Goal: Navigation & Orientation: Find specific page/section

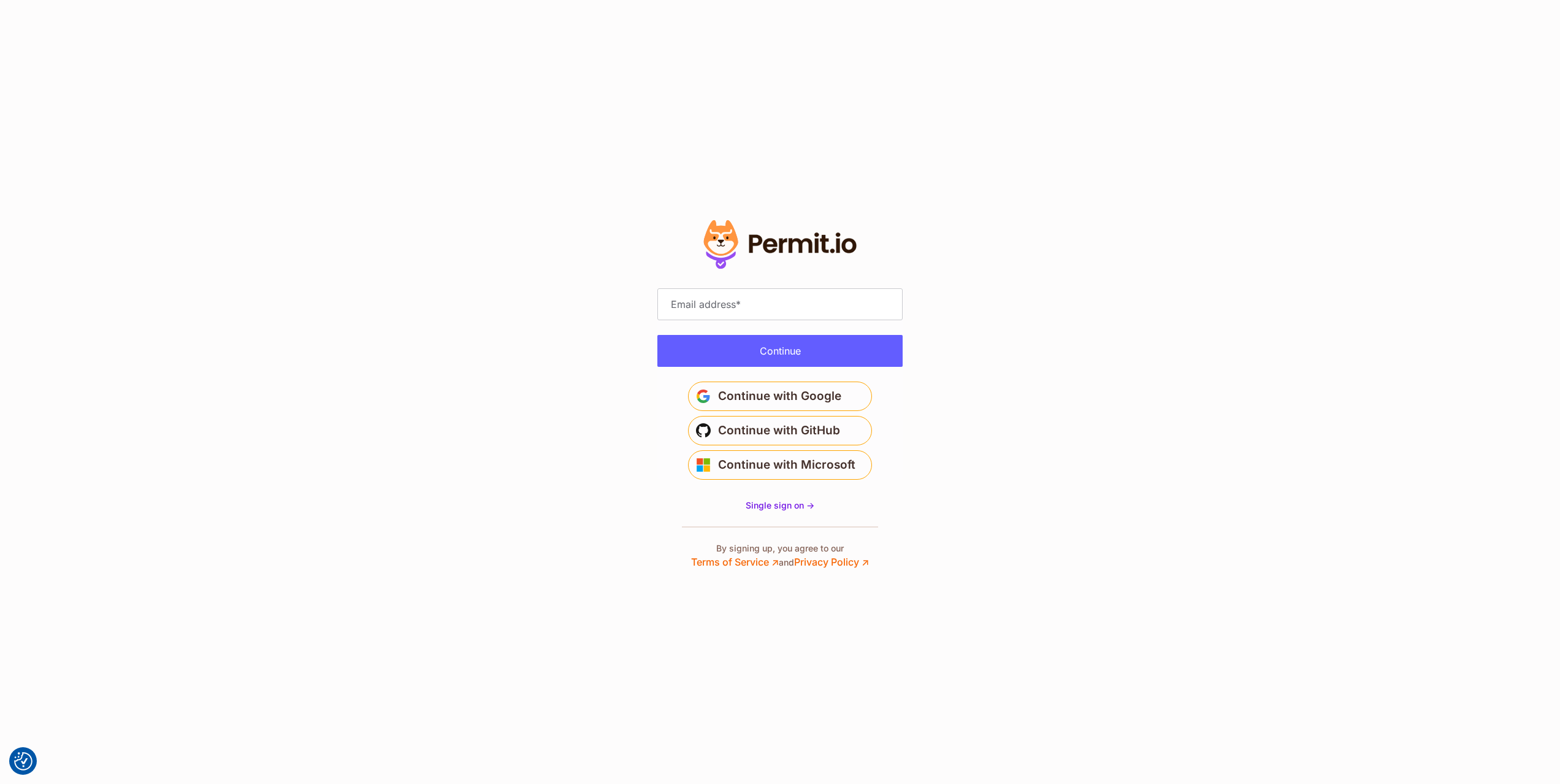
click at [766, 309] on input "Email address" at bounding box center [779, 304] width 245 height 32
type input "**********"
click at [760, 346] on button "Continue" at bounding box center [779, 351] width 245 height 32
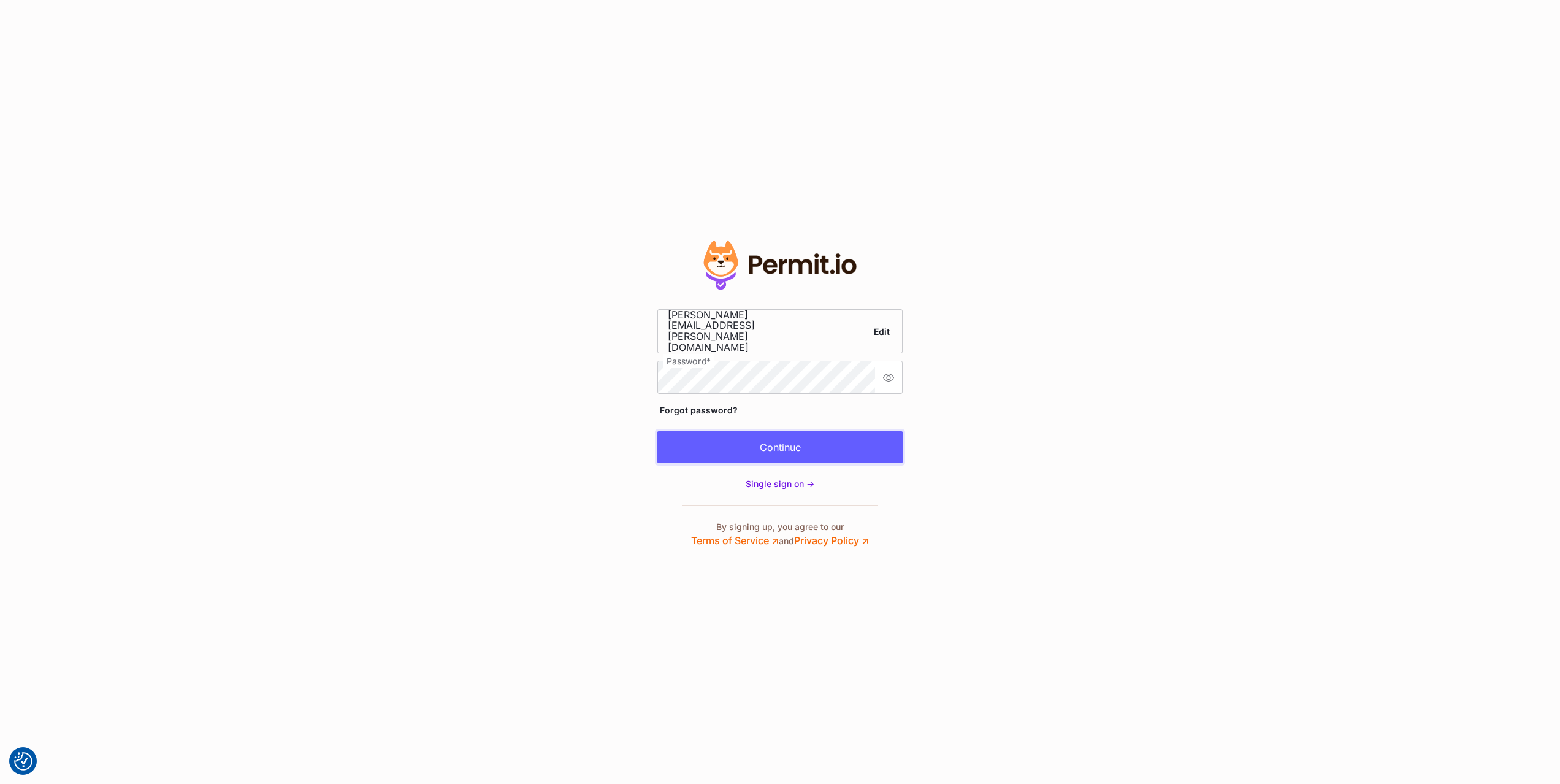
click at [793, 445] on button "Continue" at bounding box center [779, 447] width 245 height 32
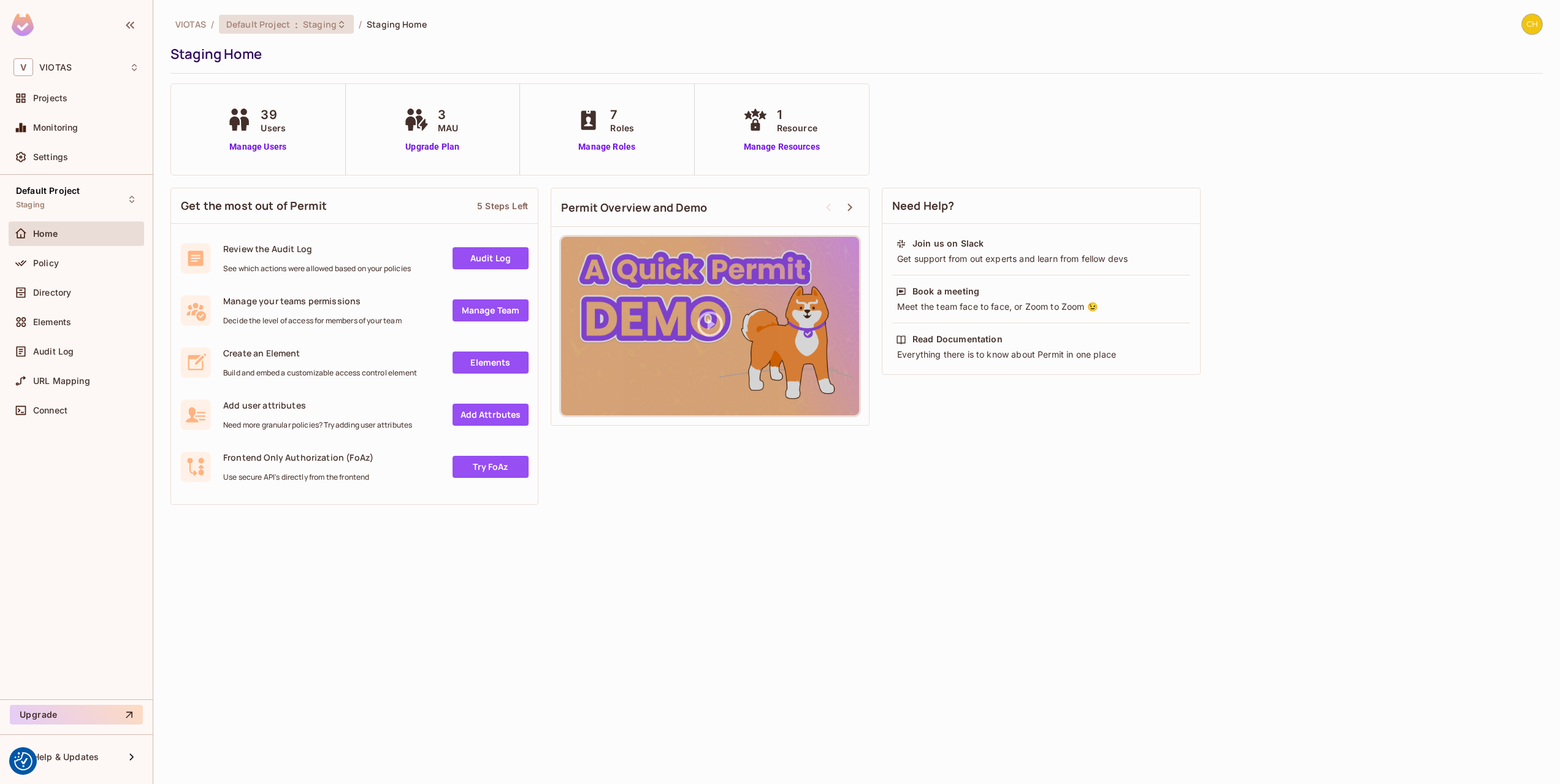
click at [305, 30] on div "Default Project : Staging" at bounding box center [286, 24] width 135 height 19
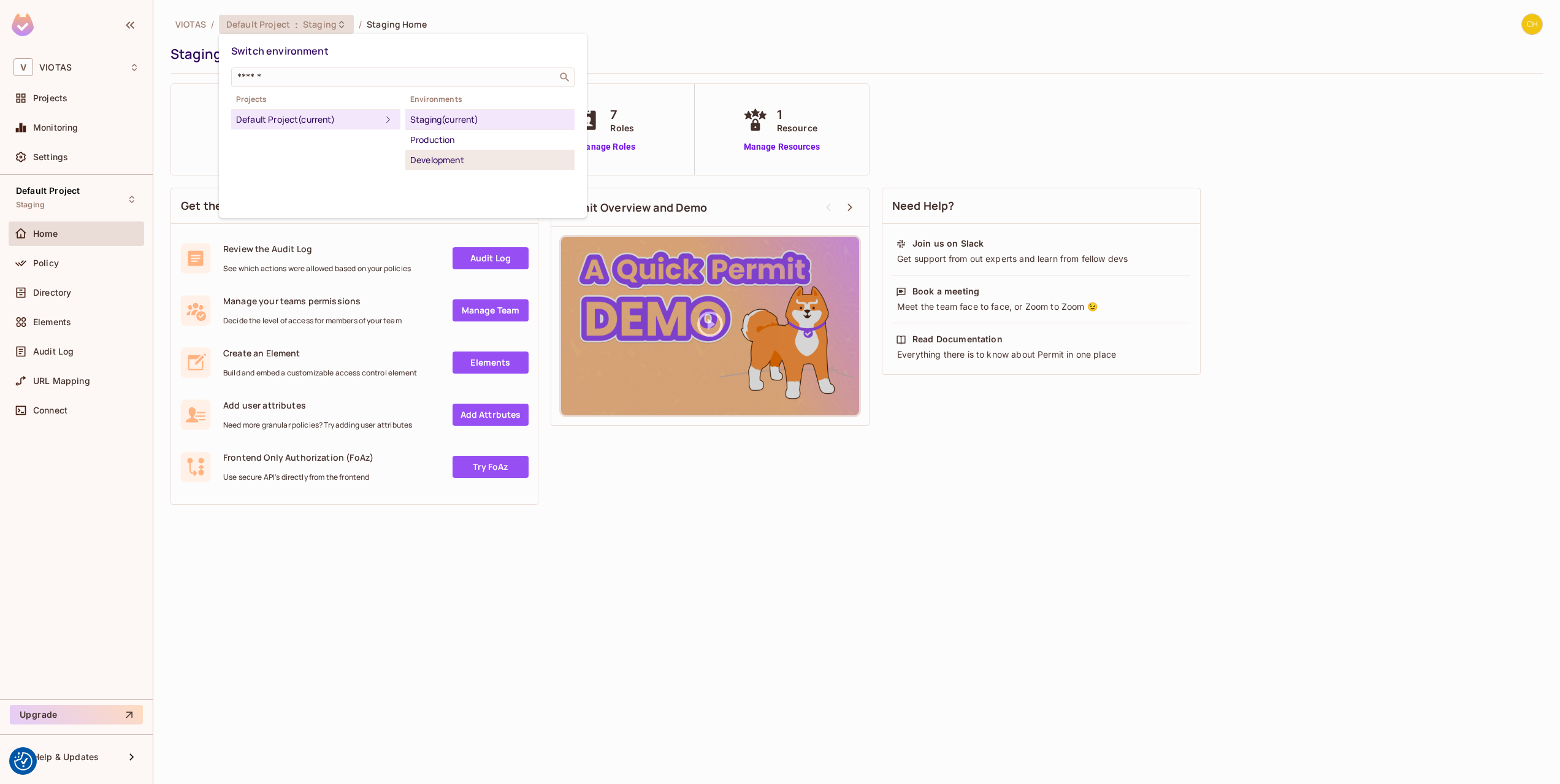
click at [452, 165] on div "Development" at bounding box center [489, 160] width 159 height 15
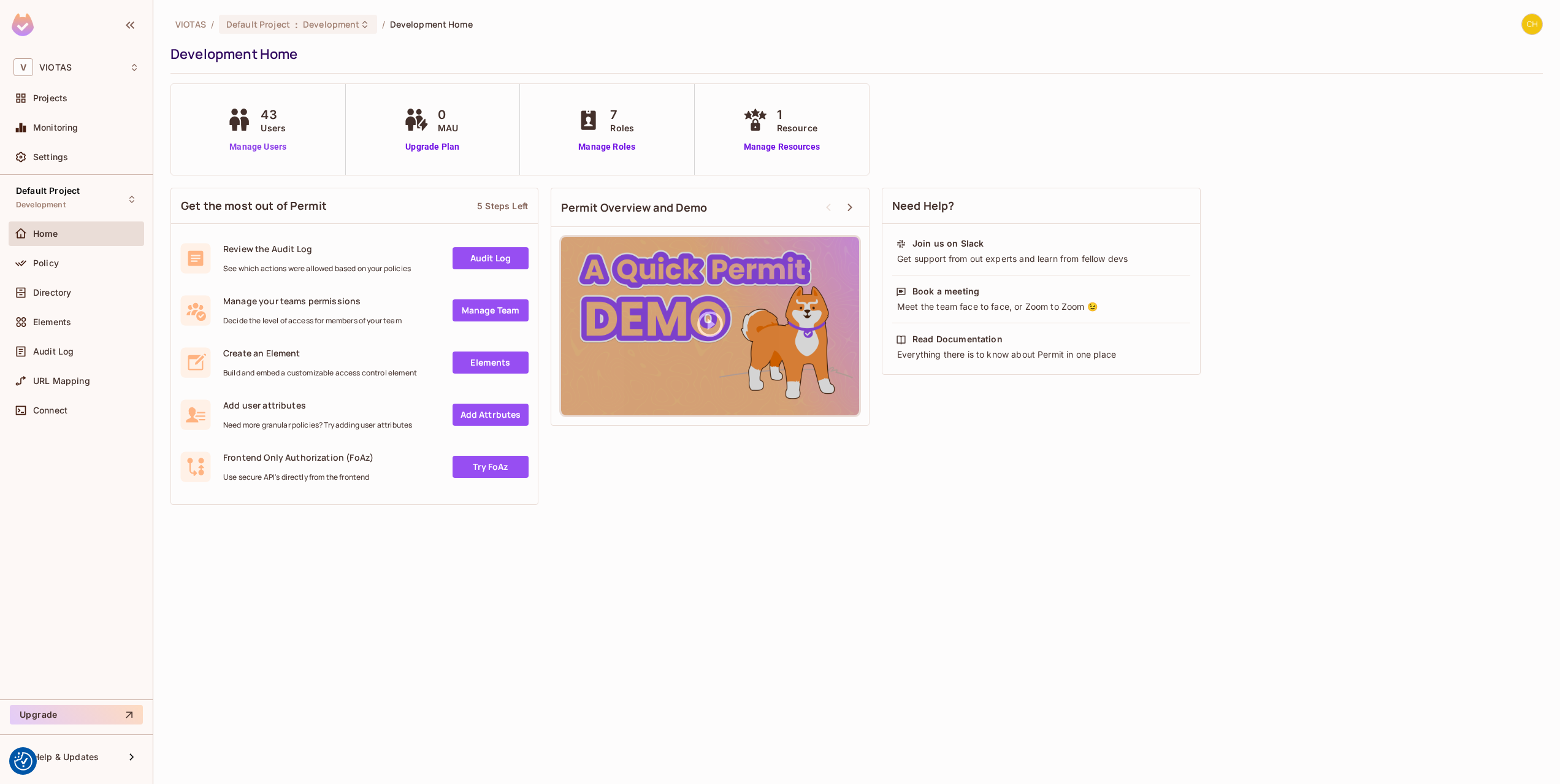
click at [256, 147] on link "Manage Users" at bounding box center [258, 146] width 68 height 13
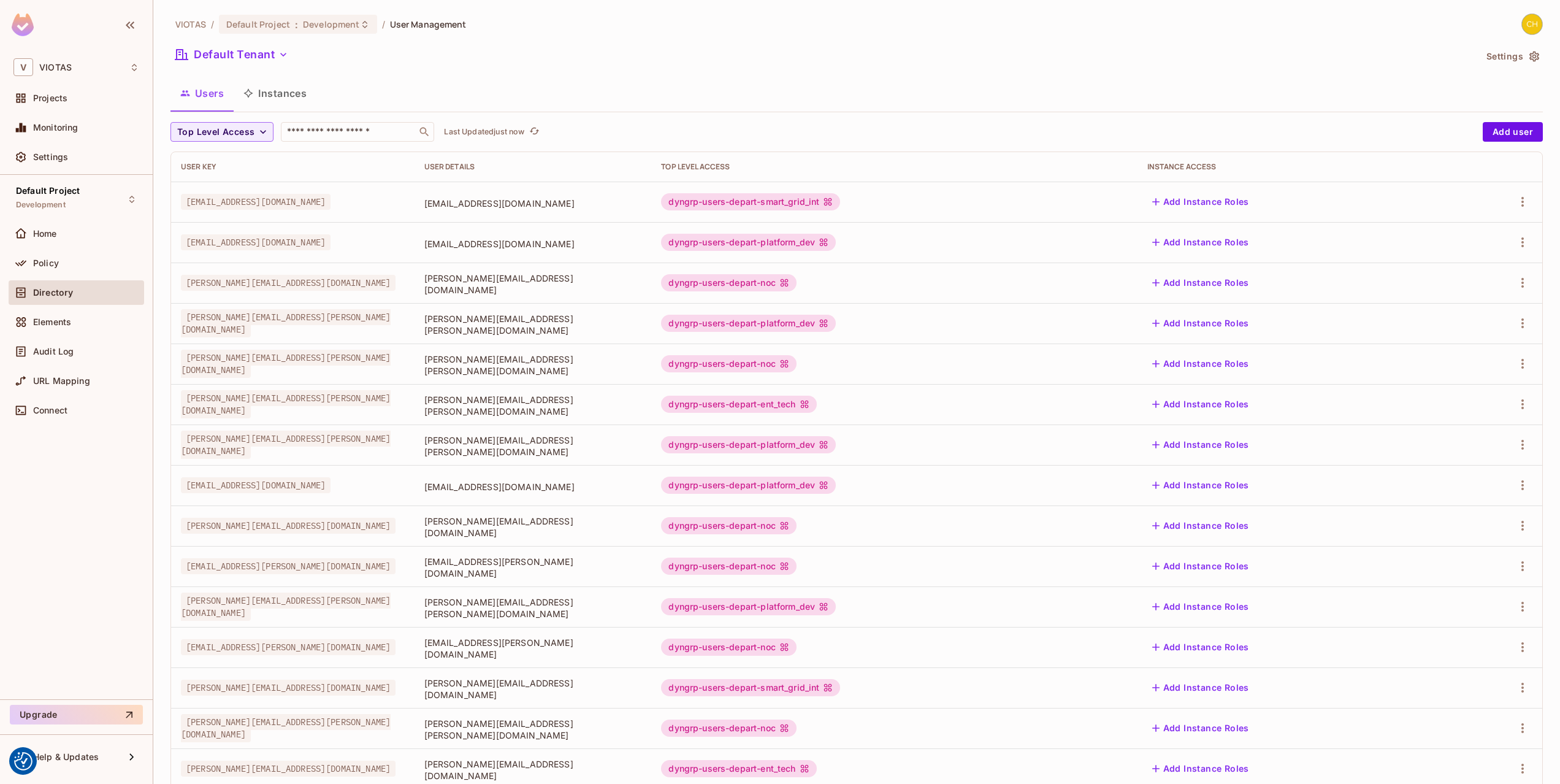
click at [942, 105] on div "Users Instances" at bounding box center [856, 93] width 1372 height 31
click at [276, 96] on button "Instances" at bounding box center [275, 93] width 83 height 31
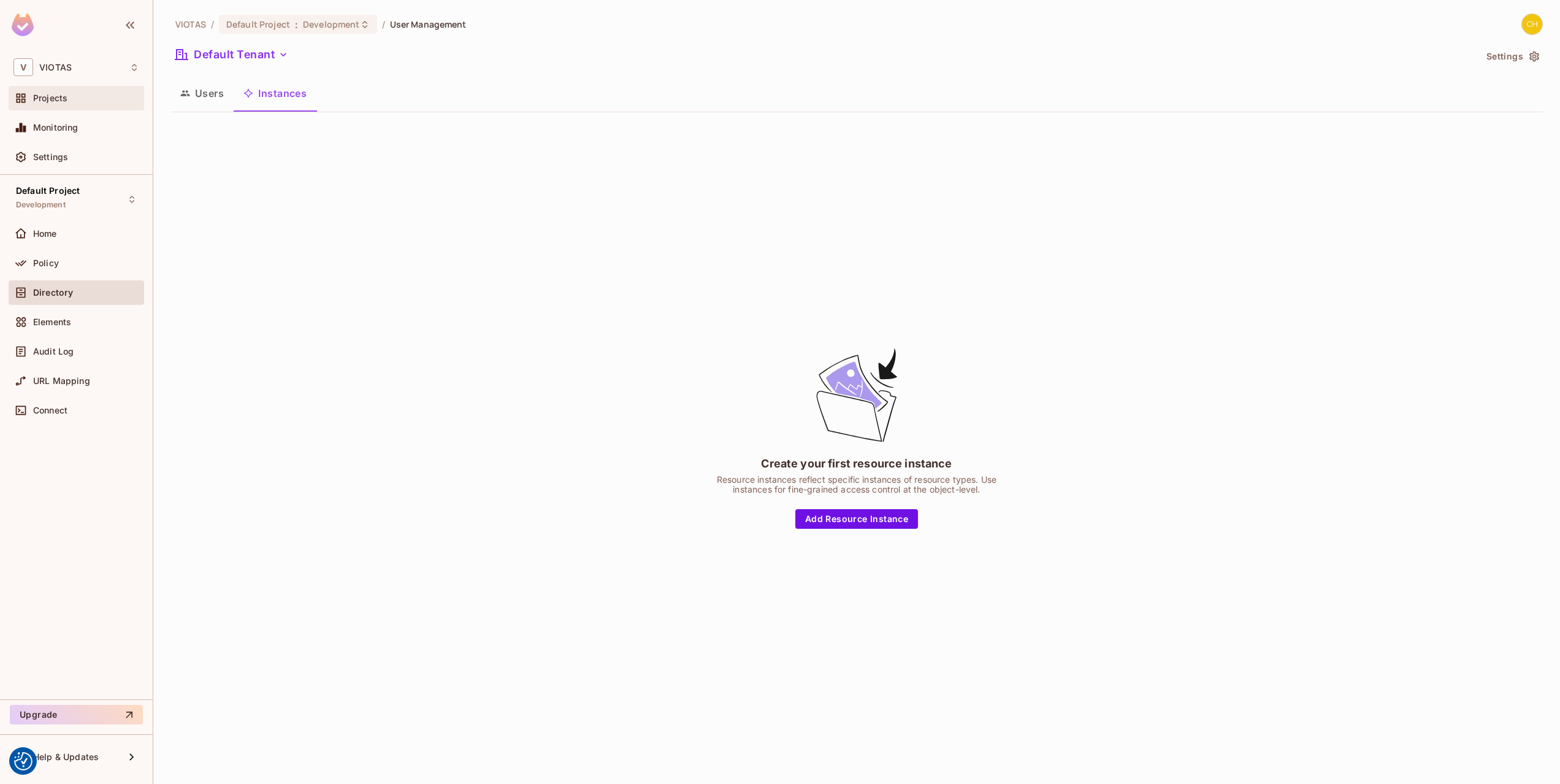
click at [96, 99] on div "Projects" at bounding box center [86, 98] width 106 height 10
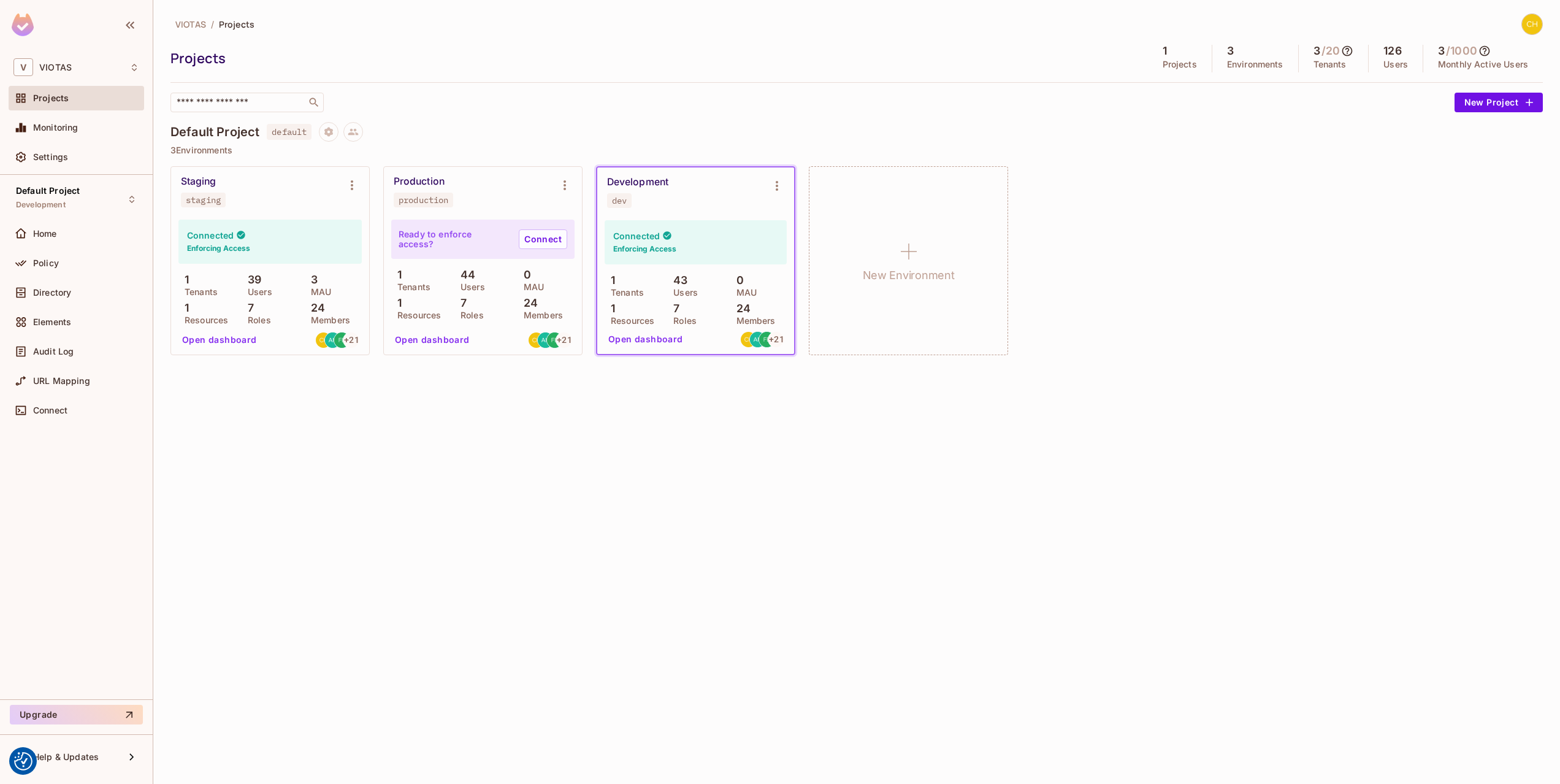
click at [464, 139] on div "Default Project default" at bounding box center [856, 132] width 1372 height 20
click at [511, 120] on div "VIOTAS / Projects Projects 1 Projects 3 Environments 3 / 20 Tenants 126 Users 3…" at bounding box center [856, 190] width 1372 height 355
click at [522, 121] on div "VIOTAS / Projects Projects 1 Projects 3 Environments 3 / 20 Tenants 126 Users 3…" at bounding box center [856, 190] width 1372 height 355
click at [104, 192] on div "Default Project Development" at bounding box center [77, 199] width 136 height 34
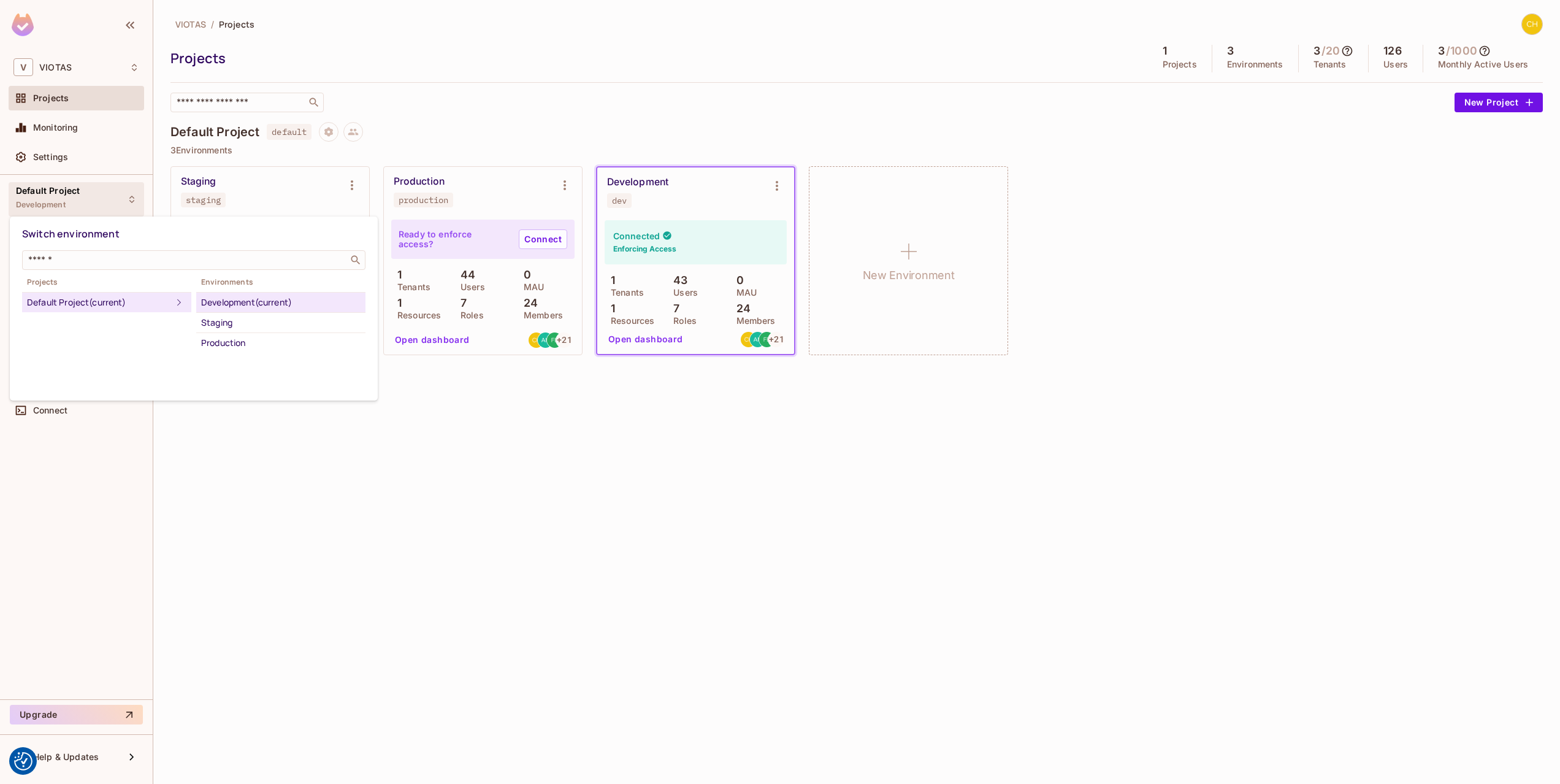
click at [346, 492] on div at bounding box center [780, 392] width 1560 height 784
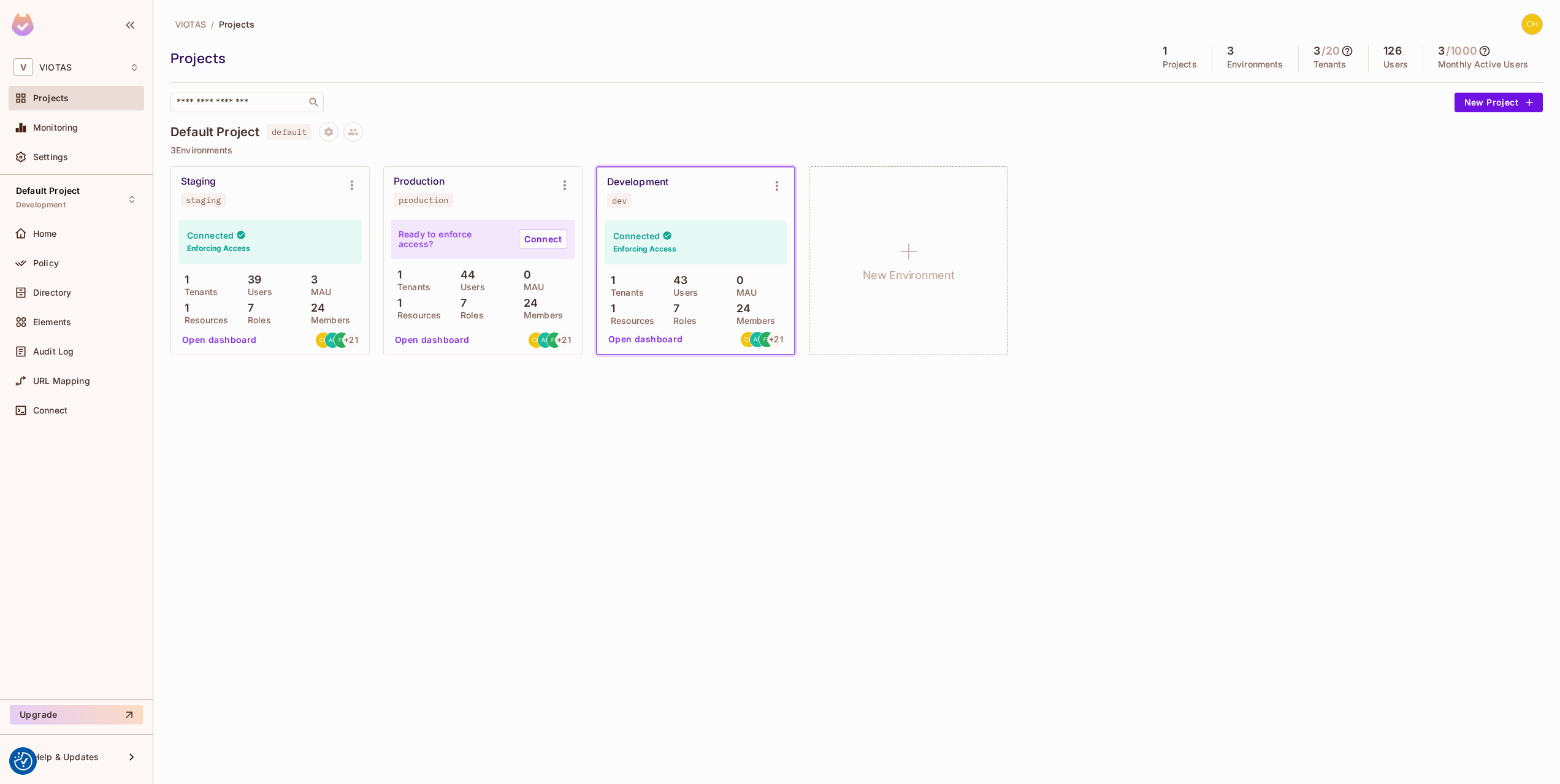
drag, startPoint x: 1340, startPoint y: 150, endPoint x: 1383, endPoint y: 112, distance: 56.9
click at [1340, 150] on p "3 Environments" at bounding box center [856, 150] width 1372 height 10
click at [1490, 48] on icon at bounding box center [1485, 51] width 10 height 10
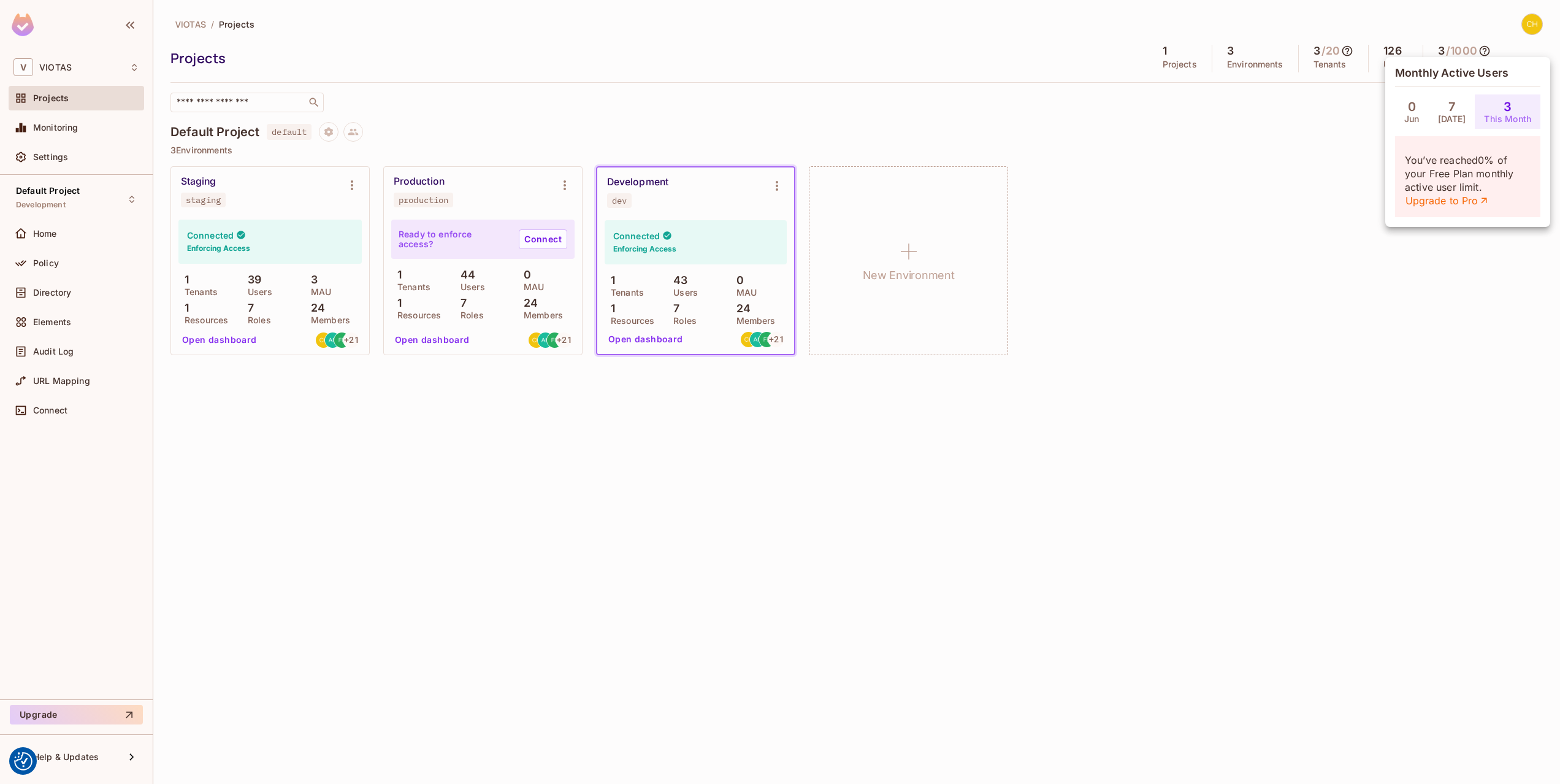
drag, startPoint x: 1282, startPoint y: 176, endPoint x: 1400, endPoint y: 78, distance: 153.7
click at [1299, 164] on div at bounding box center [780, 392] width 1560 height 784
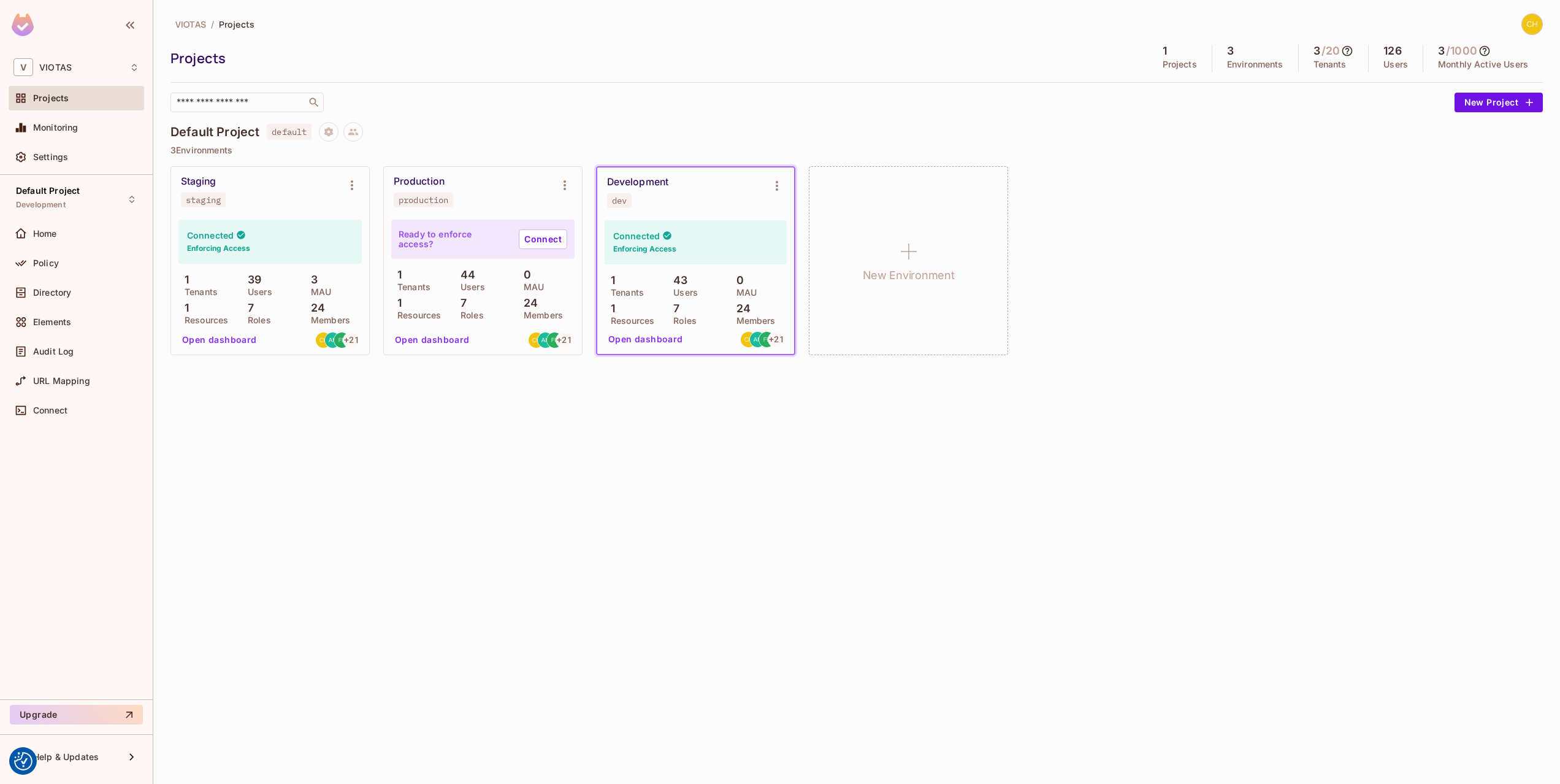
click at [1523, 26] on img at bounding box center [1532, 24] width 20 height 20
click at [1374, 14] on div at bounding box center [780, 392] width 1560 height 784
